Goal: Information Seeking & Learning: Understand process/instructions

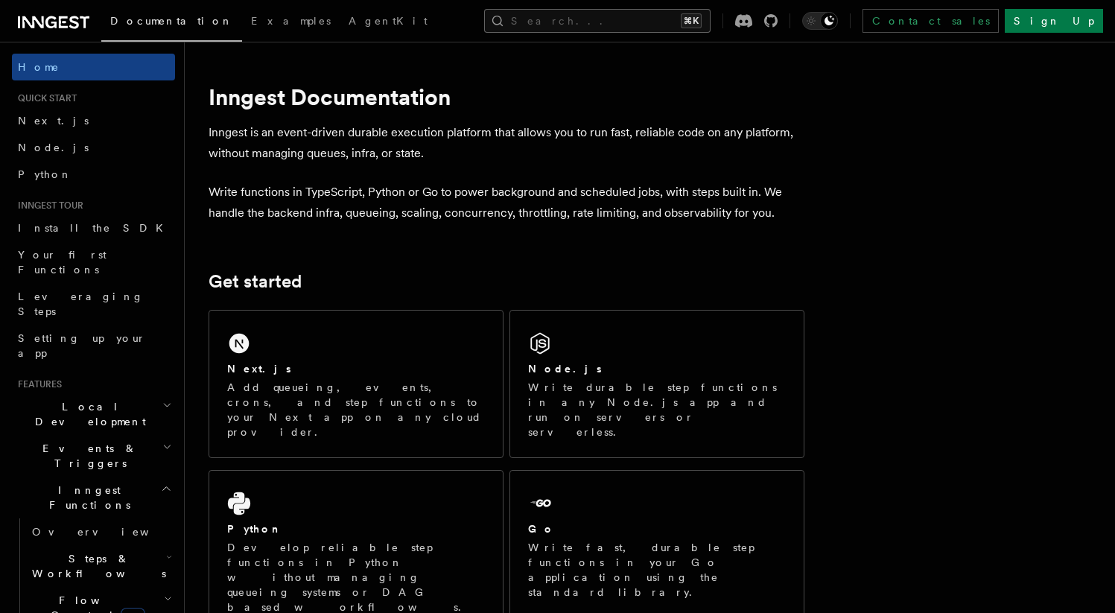
click at [590, 17] on button "Search... ⌘K" at bounding box center [597, 21] width 226 height 24
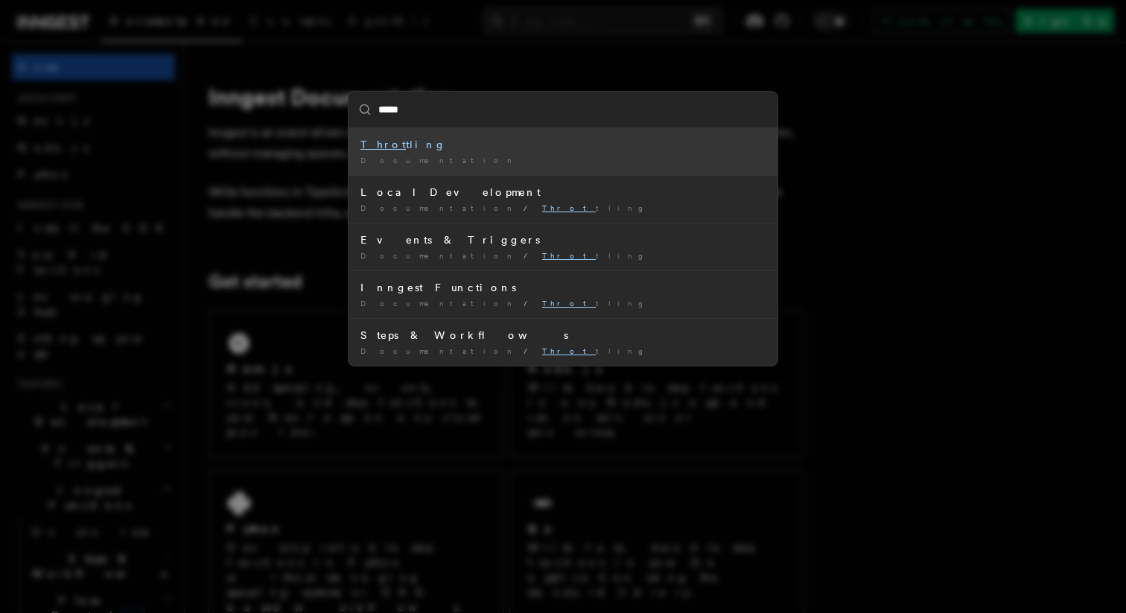
type input "******"
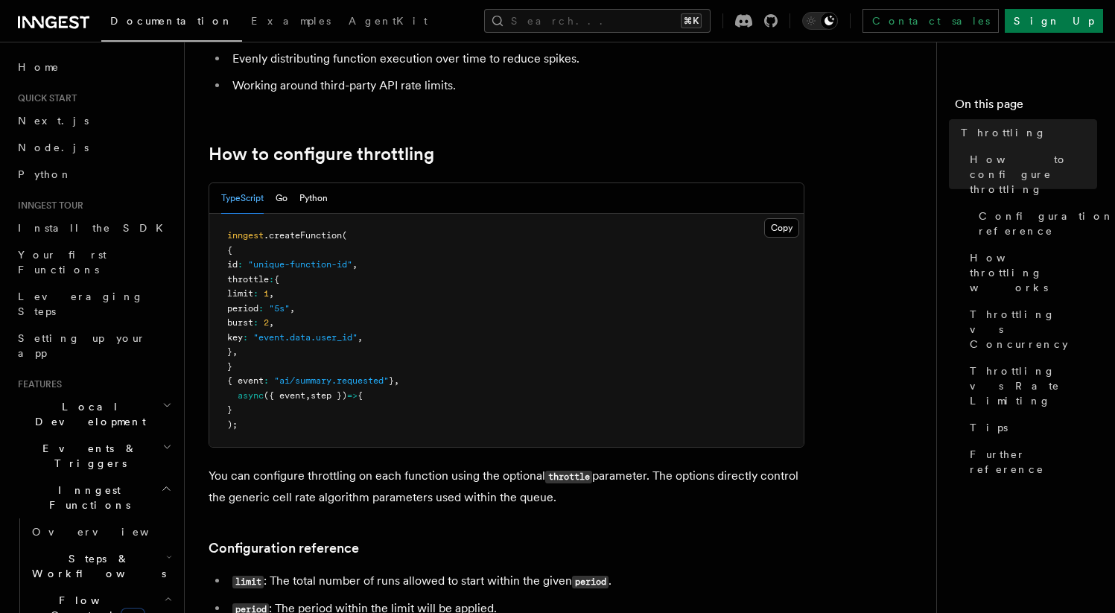
scroll to position [188, 0]
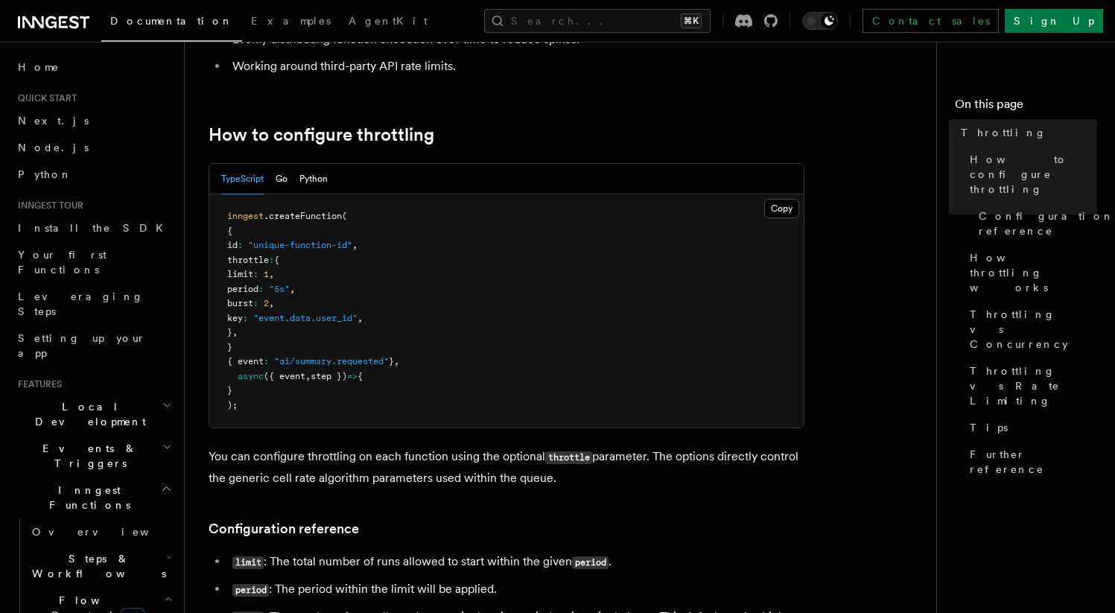
click at [258, 287] on span "period" at bounding box center [242, 289] width 31 height 10
click at [290, 289] on span ""5s"" at bounding box center [279, 289] width 21 height 10
click at [290, 287] on span ""5s"" at bounding box center [279, 289] width 21 height 10
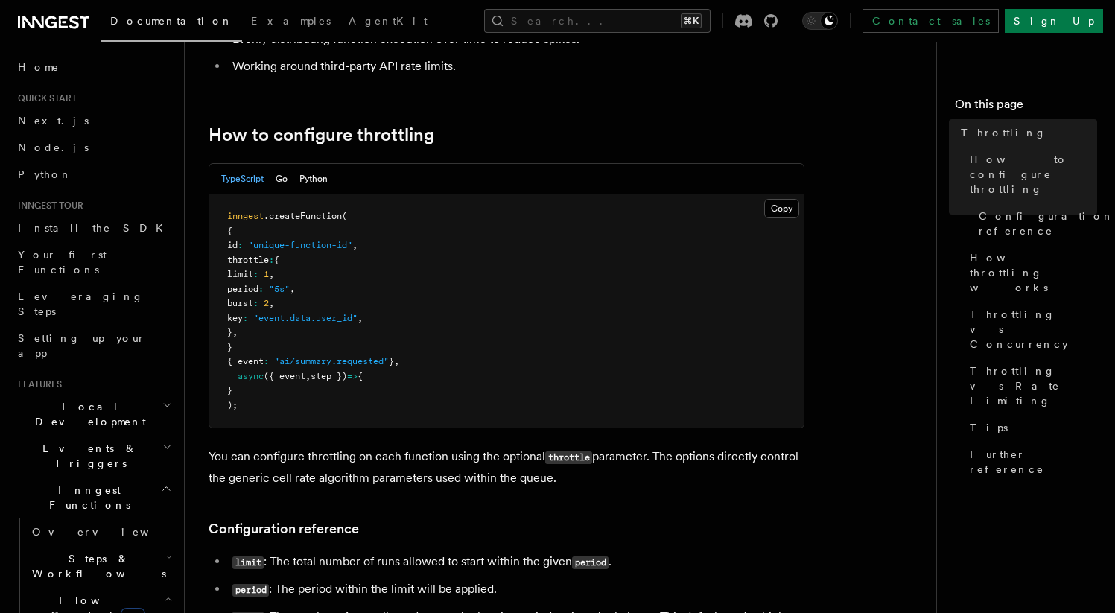
click at [258, 294] on pre "inngest .createFunction ( { id : "unique-function-id" , throttle : { limit : 1 …" at bounding box center [506, 310] width 594 height 233
drag, startPoint x: 308, startPoint y: 299, endPoint x: 264, endPoint y: 299, distance: 44.7
click at [264, 299] on pre "inngest .createFunction ( { id : "unique-function-id" , throttle : { limit : 1 …" at bounding box center [506, 310] width 594 height 233
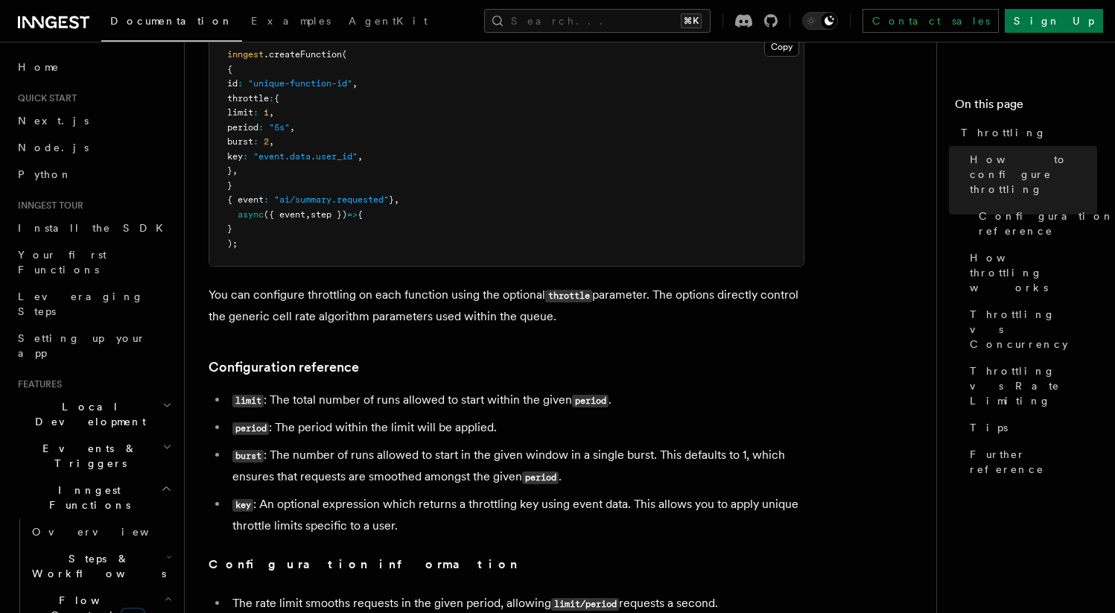
scroll to position [354, 0]
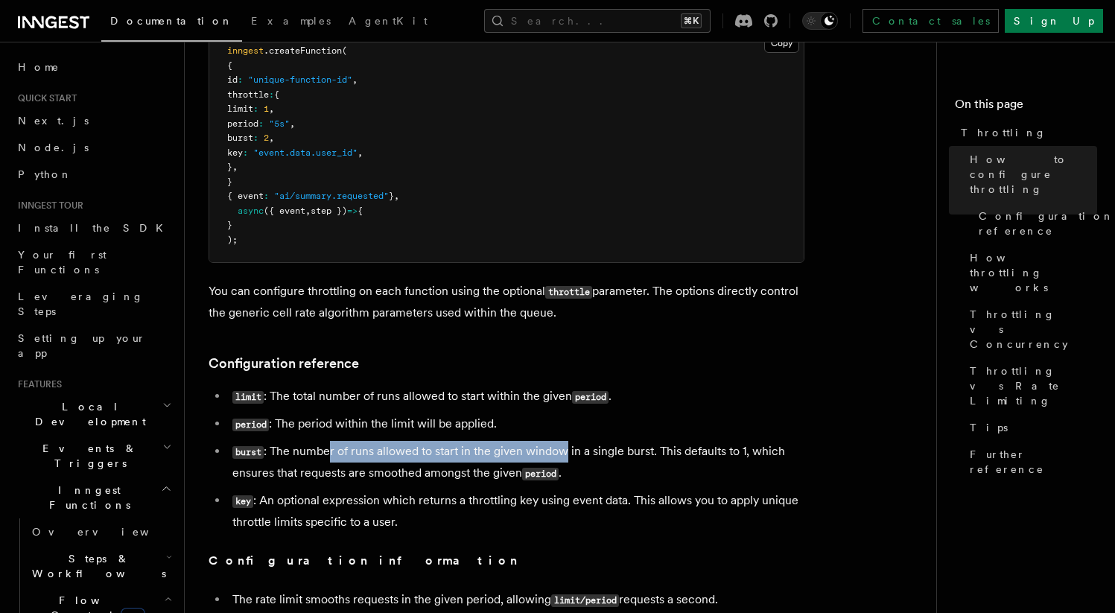
drag, startPoint x: 327, startPoint y: 455, endPoint x: 563, endPoint y: 455, distance: 236.1
click at [563, 455] on li "burst : The number of runs allowed to start in the given window in a single bur…" at bounding box center [516, 462] width 576 height 43
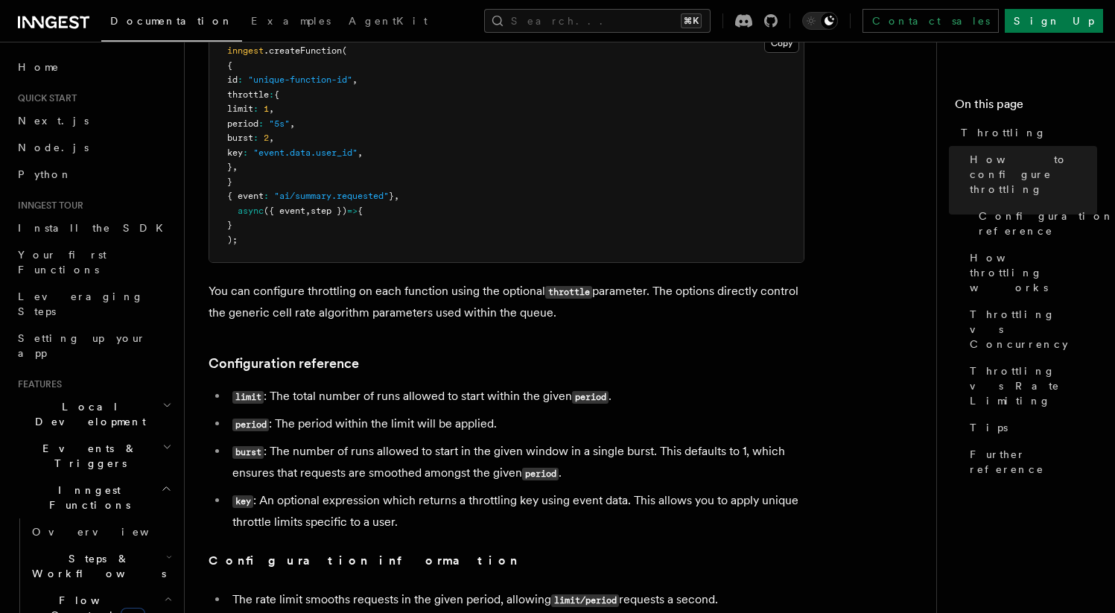
click at [589, 457] on li "burst : The number of runs allowed to start in the given window in a single bur…" at bounding box center [516, 462] width 576 height 43
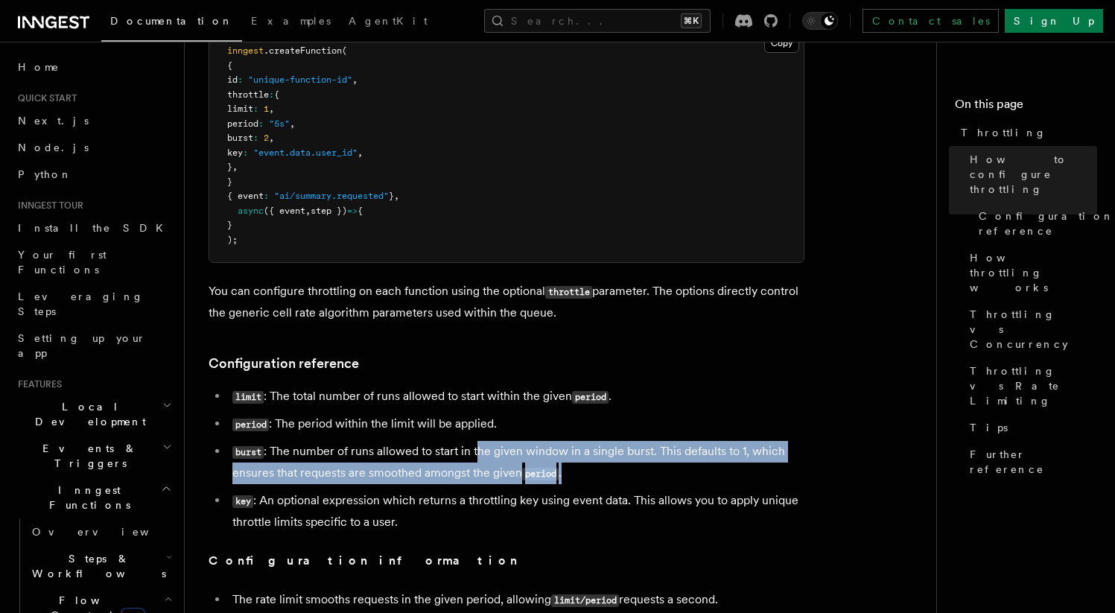
drag, startPoint x: 477, startPoint y: 460, endPoint x: 762, endPoint y: 465, distance: 284.6
click at [762, 465] on li "burst : The number of runs allowed to start in the given window in a single bur…" at bounding box center [516, 462] width 576 height 43
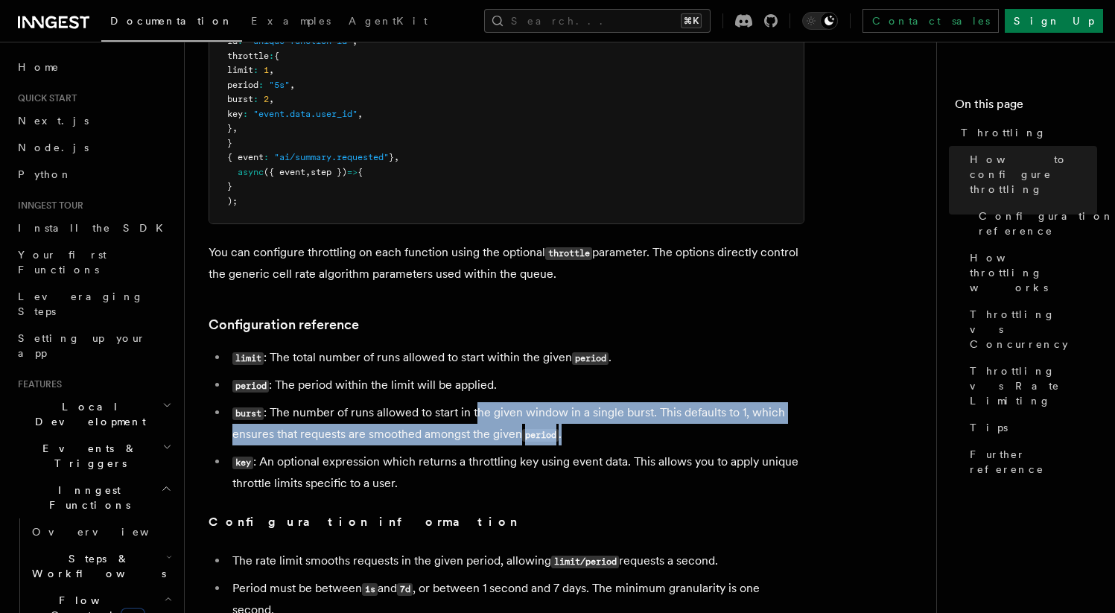
scroll to position [395, 0]
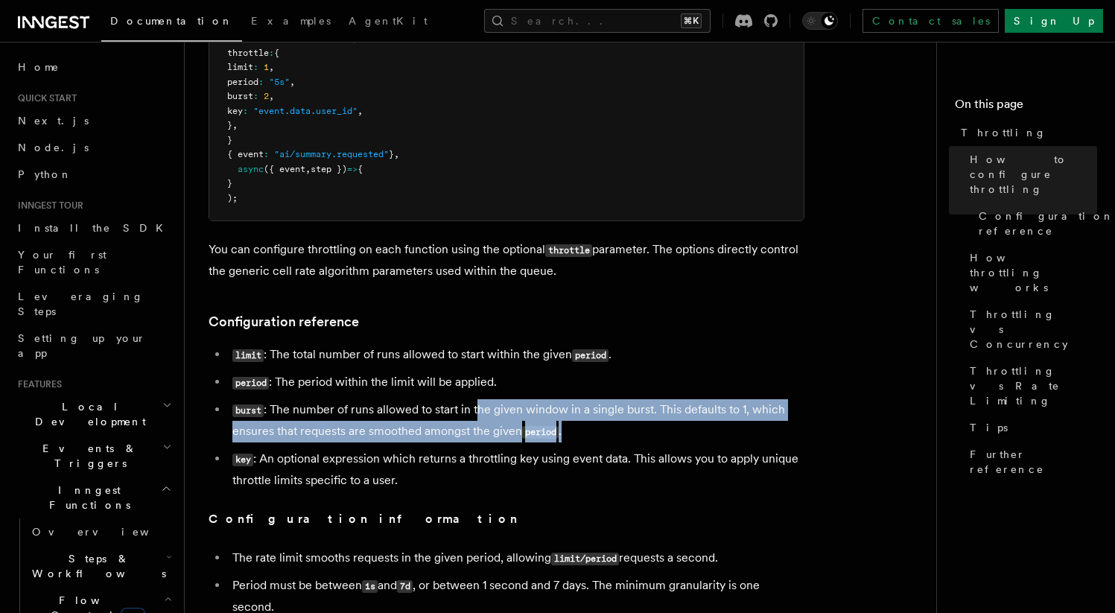
click at [562, 426] on li "burst : The number of runs allowed to start in the given window in a single bur…" at bounding box center [516, 420] width 576 height 43
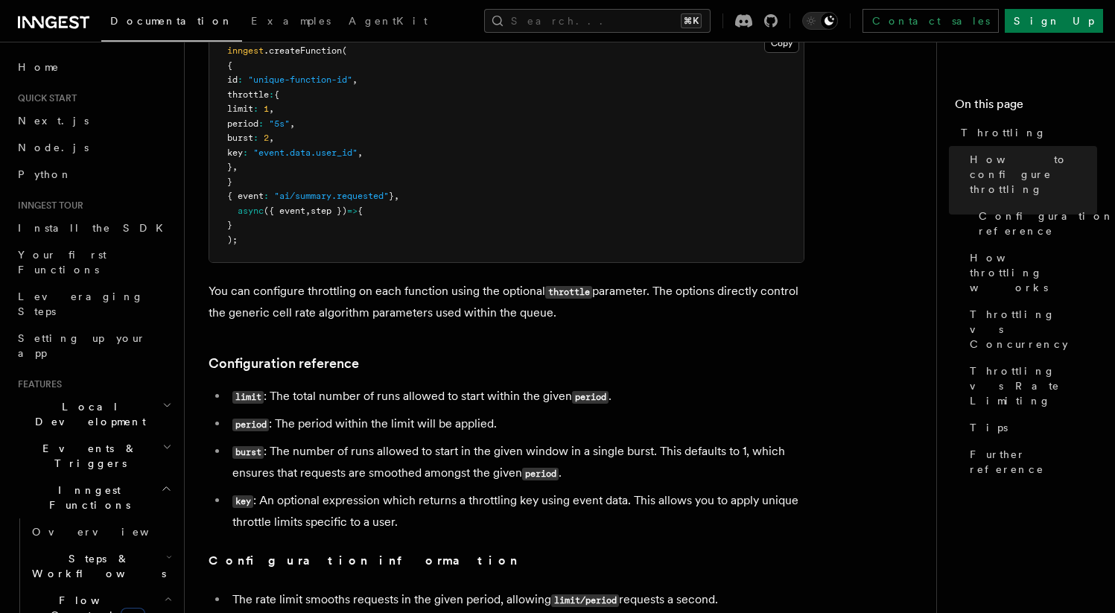
scroll to position [352, 0]
